Goal: Task Accomplishment & Management: Complete application form

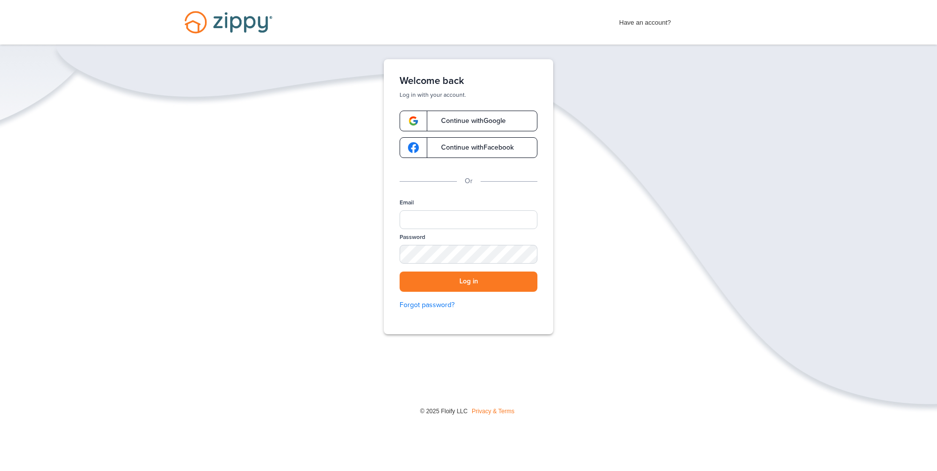
click at [488, 116] on link "Continue with Google" at bounding box center [469, 121] width 138 height 21
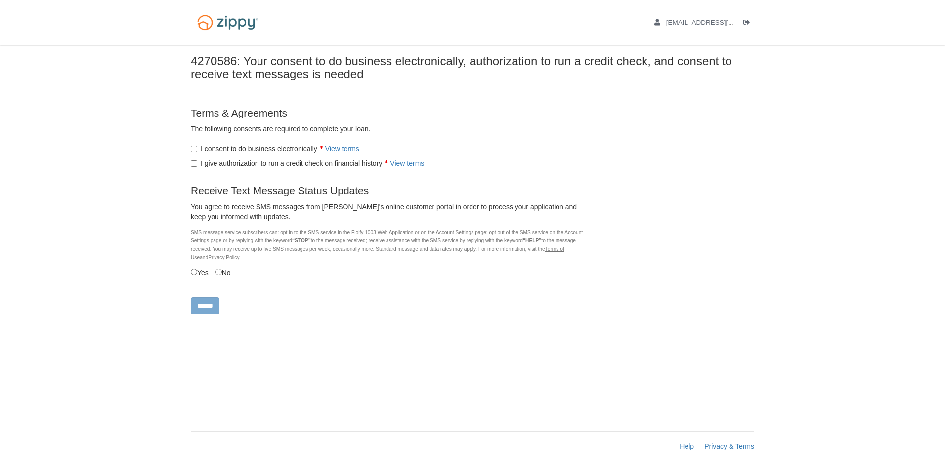
click at [193, 276] on label "Yes" at bounding box center [200, 272] width 18 height 11
click at [210, 309] on input "******" at bounding box center [205, 305] width 29 height 17
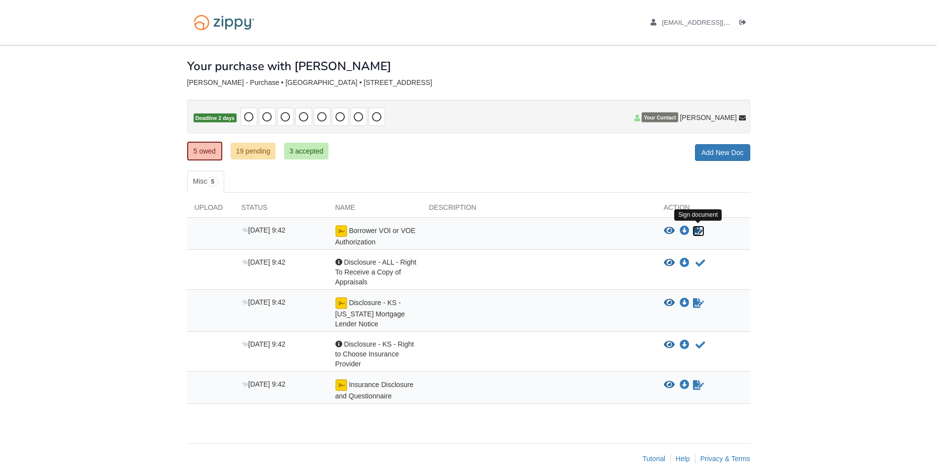
click at [697, 230] on icon "Sign Form" at bounding box center [698, 231] width 11 height 10
click at [243, 157] on link "19 pending" at bounding box center [253, 151] width 45 height 17
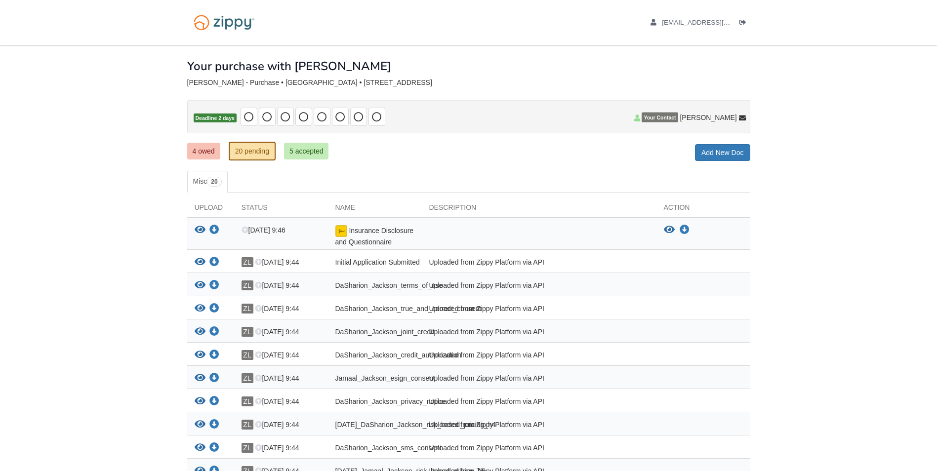
click at [316, 141] on ul "4 owed 20 pending 5 accepted" at bounding box center [261, 151] width 149 height 20
click at [315, 142] on ul "4 owed 20 pending 5 accepted" at bounding box center [261, 151] width 149 height 20
drag, startPoint x: 315, startPoint y: 142, endPoint x: 315, endPoint y: 149, distance: 6.9
click at [315, 149] on link "5 accepted" at bounding box center [306, 151] width 45 height 17
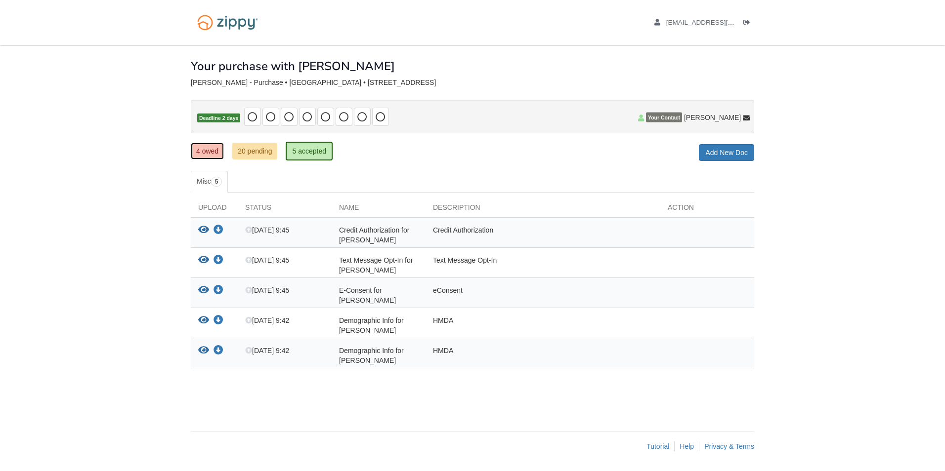
click at [206, 152] on link "4 owed" at bounding box center [207, 151] width 33 height 17
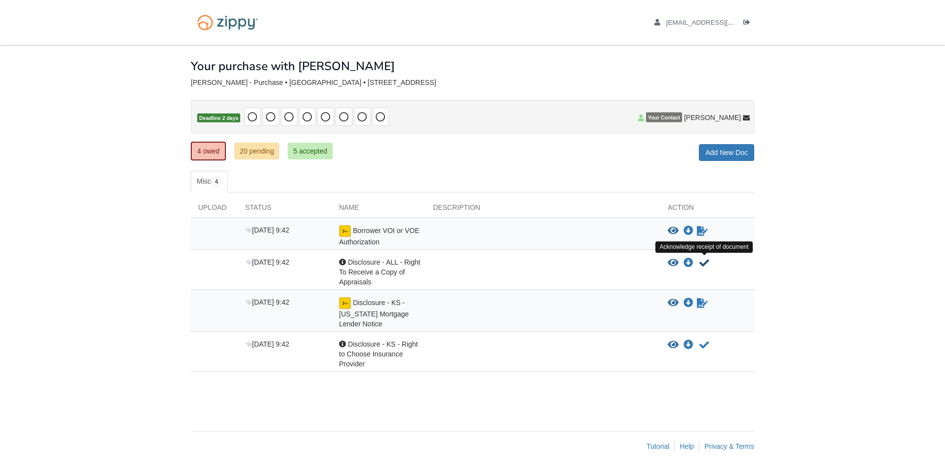
click at [706, 263] on icon "Acknowledge receipt of document" at bounding box center [704, 263] width 10 height 10
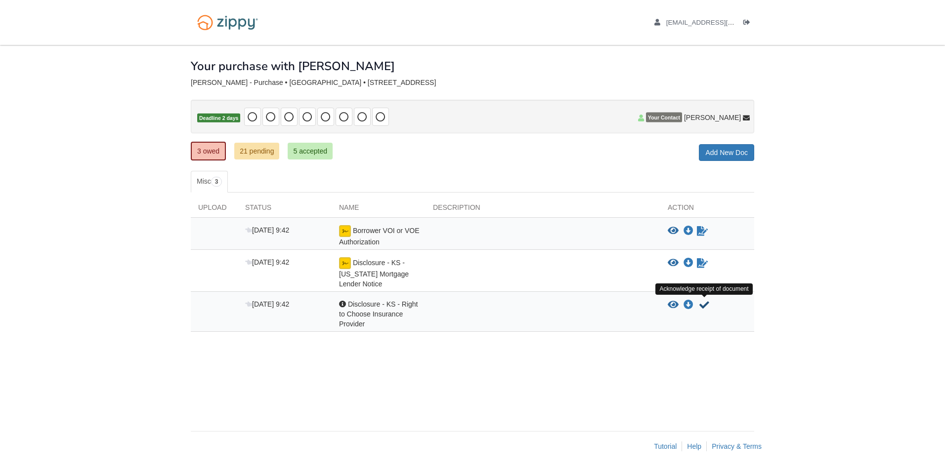
drag, startPoint x: 706, startPoint y: 308, endPoint x: 585, endPoint y: 348, distance: 127.0
click at [581, 357] on div "× × × Pending Add Document Notice document will be included in the email sent t…" at bounding box center [472, 233] width 563 height 376
click at [360, 317] on span "Disclosure - KS - Right to Choose Insurance Provider" at bounding box center [378, 314] width 79 height 28
click at [672, 305] on icon "View Disclosure - KS - Right to Choose Insurance Provider" at bounding box center [672, 305] width 11 height 10
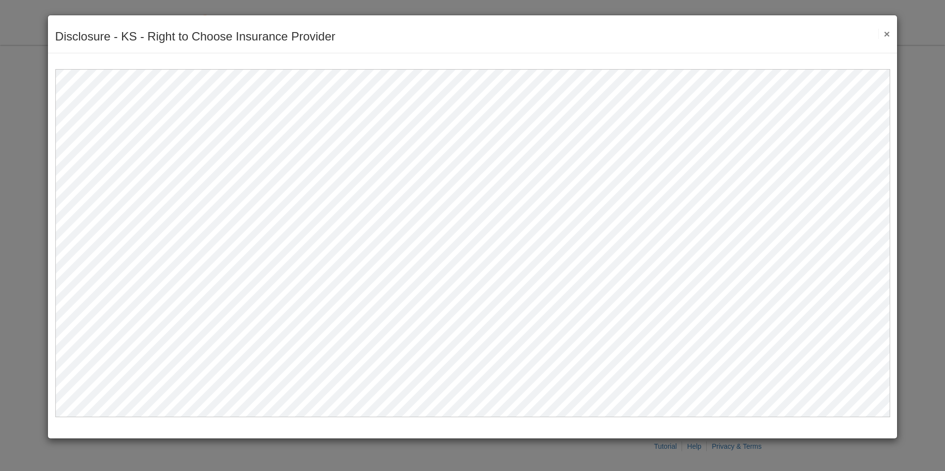
click at [883, 36] on button "×" at bounding box center [883, 34] width 11 height 10
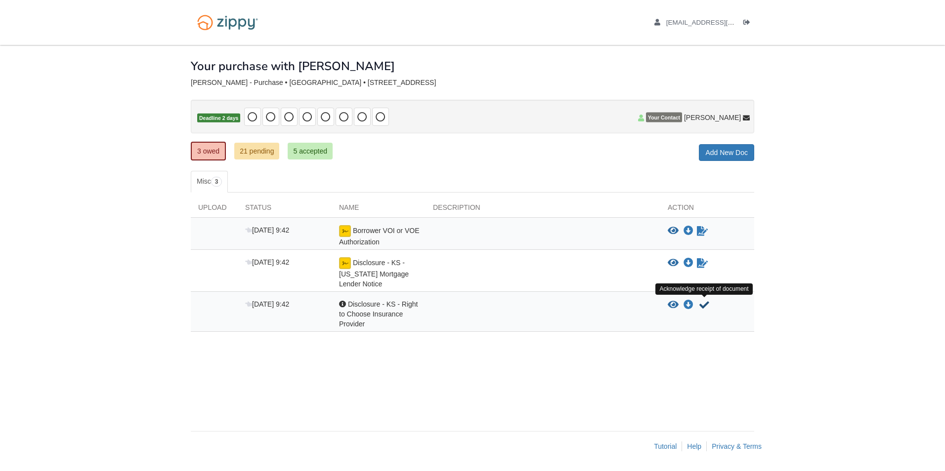
click at [706, 301] on icon "Acknowledge receipt of document" at bounding box center [704, 305] width 10 height 10
